Goal: Task Accomplishment & Management: Manage account settings

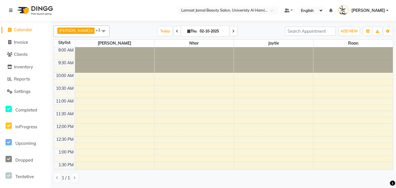
scroll to position [205, 0]
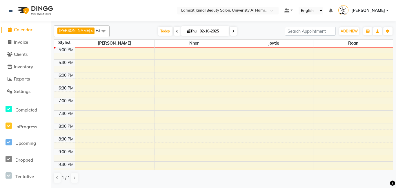
click at [21, 30] on span "Calendar" at bounding box center [23, 30] width 19 height 6
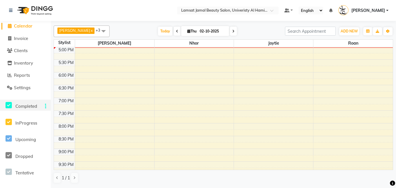
scroll to position [0, 0]
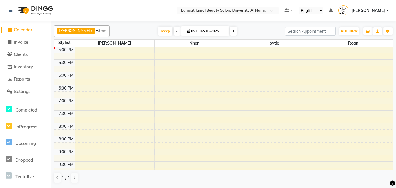
click at [98, 30] on span at bounding box center [104, 31] width 12 height 11
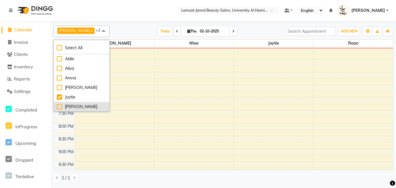
click at [76, 110] on div "[PERSON_NAME]" at bounding box center [82, 107] width 50 height 6
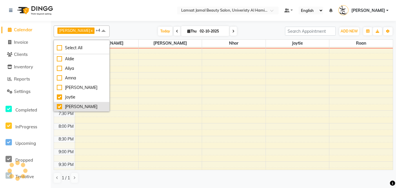
checkbox input "true"
click at [129, 31] on div "Today Thu 02-10-2025" at bounding box center [198, 31] width 170 height 9
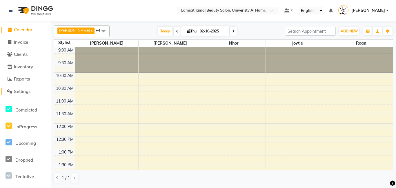
click at [19, 91] on span "Settings" at bounding box center [22, 92] width 17 height 6
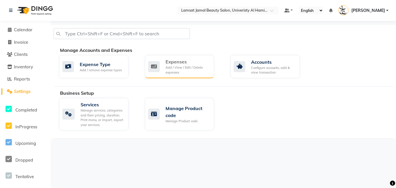
click at [183, 72] on div "Add / View / Edit / Delete expenses" at bounding box center [188, 70] width 44 height 10
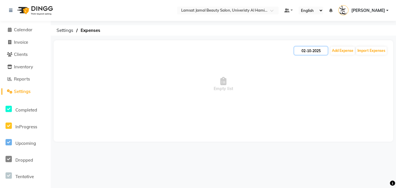
click at [307, 53] on input "02-10-2025" at bounding box center [310, 51] width 33 height 8
select select "10"
select select "2025"
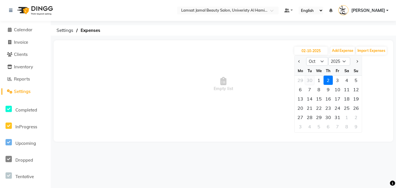
click at [310, 81] on div "30" at bounding box center [309, 80] width 9 height 9
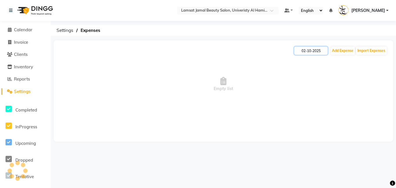
type input "[DATE]"
click at [303, 53] on input "[DATE]" at bounding box center [310, 51] width 33 height 8
select select "9"
select select "2025"
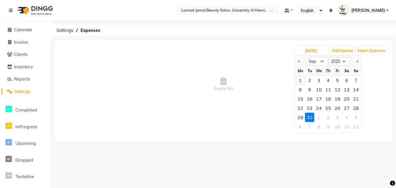
click at [303, 80] on div "1" at bounding box center [300, 80] width 9 height 9
type input "01-09-2025"
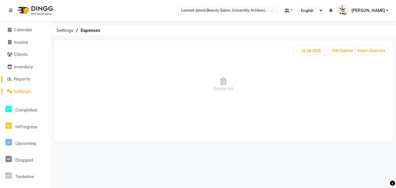
click at [24, 78] on span "Reports" at bounding box center [22, 79] width 16 height 6
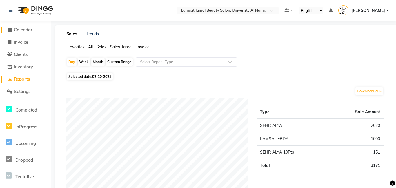
click at [35, 27] on link "Calendar" at bounding box center [25, 30] width 48 height 7
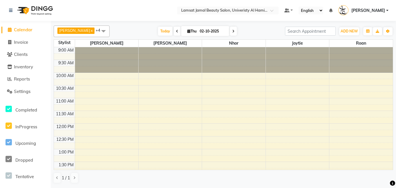
click at [4, 28] on link "Calendar" at bounding box center [25, 30] width 48 height 7
click at [11, 13] on link at bounding box center [12, 10] width 6 height 16
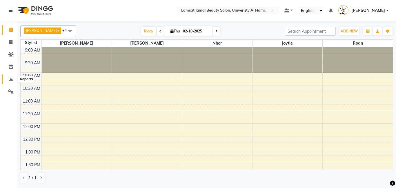
click at [13, 78] on span at bounding box center [11, 79] width 10 height 7
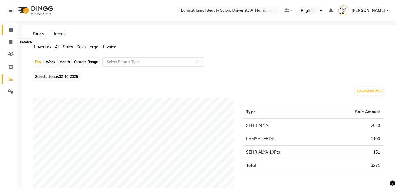
click at [11, 32] on span at bounding box center [11, 30] width 10 height 7
